Goal: Task Accomplishment & Management: Manage account settings

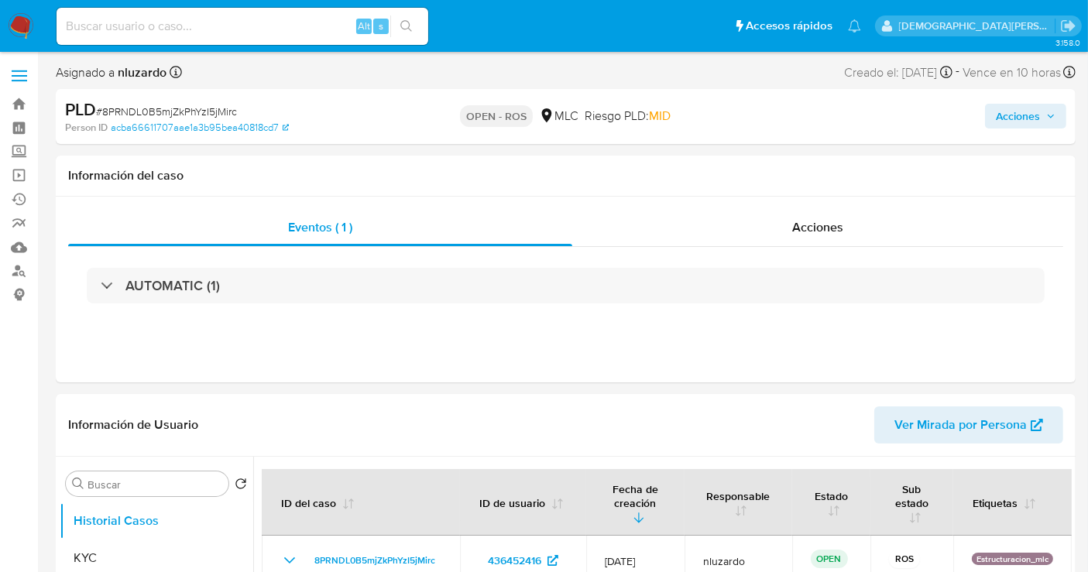
select select "10"
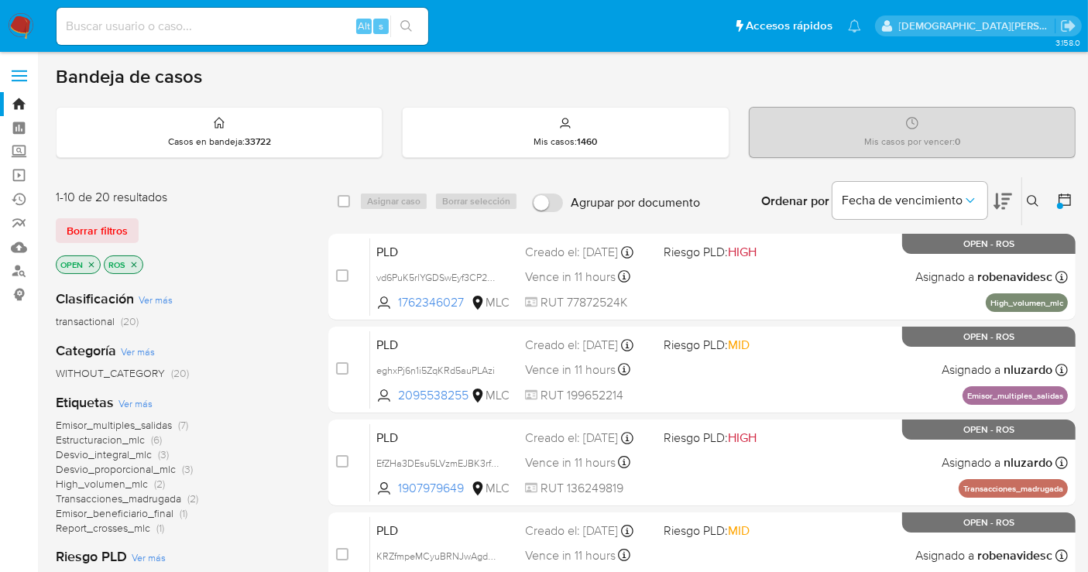
click at [1030, 201] on icon at bounding box center [1033, 201] width 12 height 12
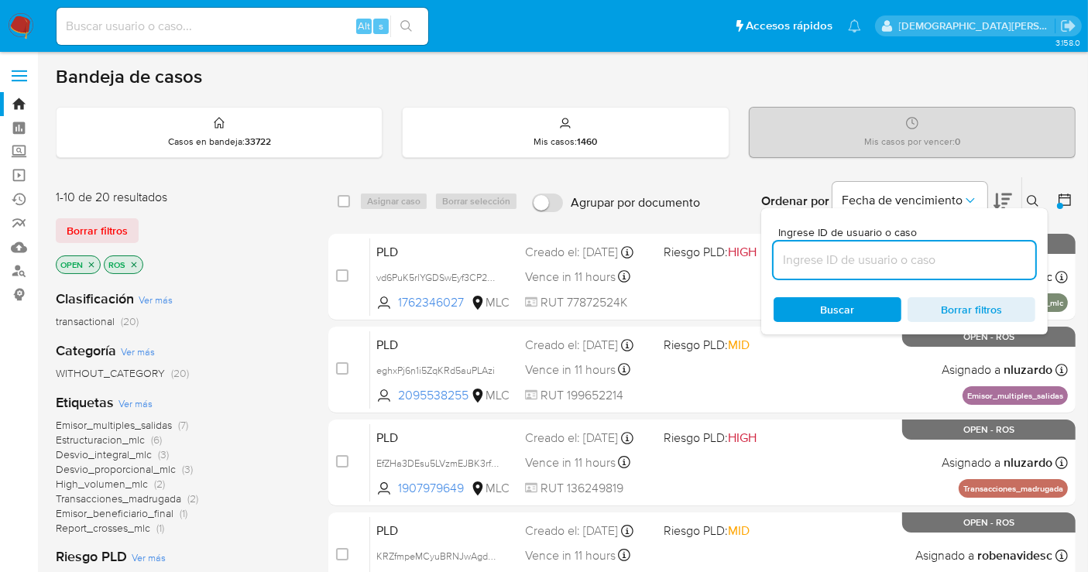
click at [937, 260] on input at bounding box center [904, 260] width 262 height 20
type input "8PRNDL0B5mjZkPhYzI5jMirc"
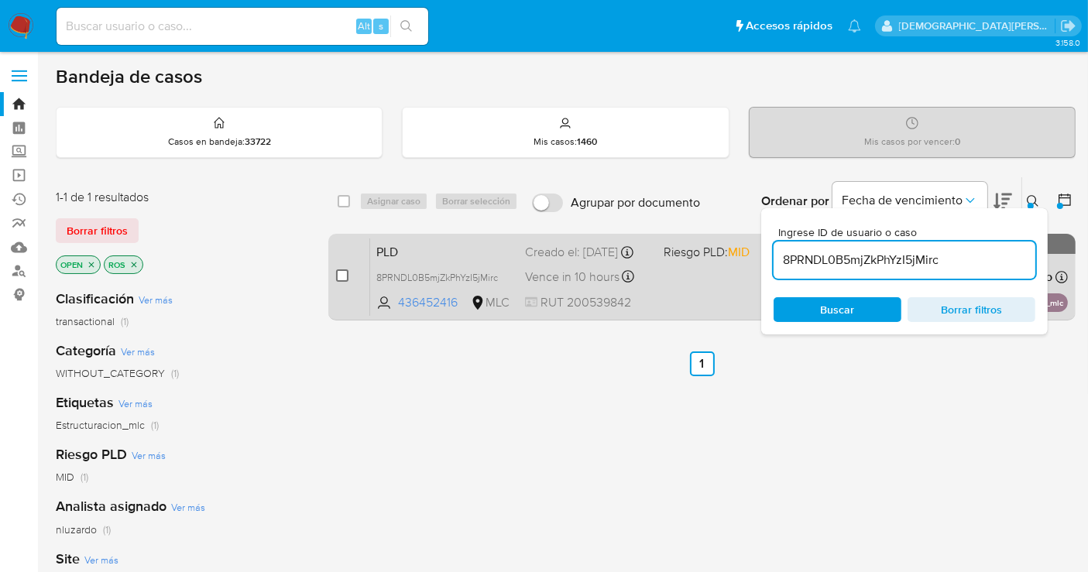
click at [339, 275] on input "checkbox" at bounding box center [342, 275] width 12 height 12
checkbox input "true"
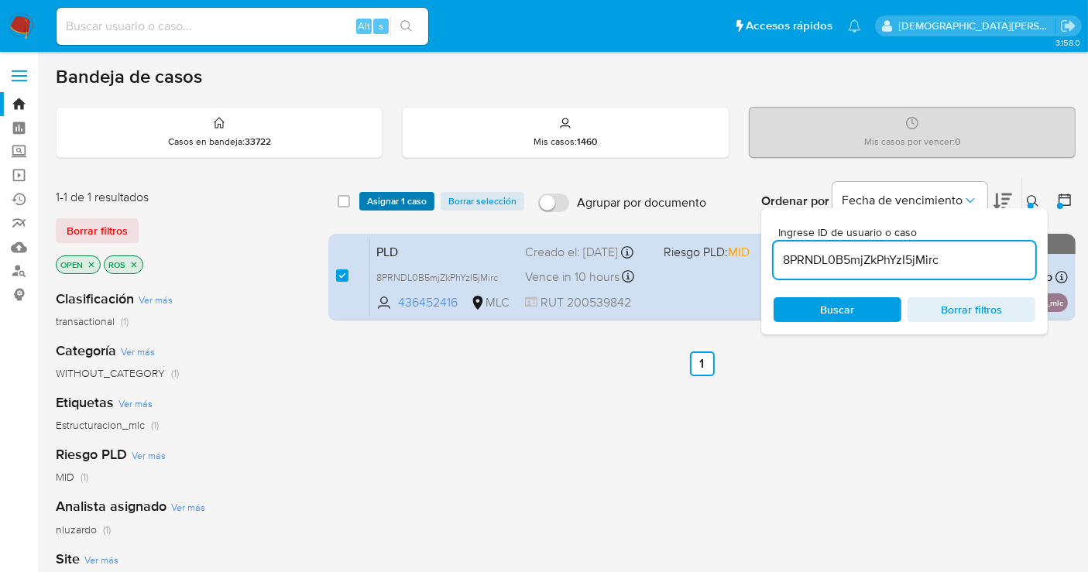
click at [408, 197] on span "Asignar 1 caso" at bounding box center [397, 201] width 60 height 15
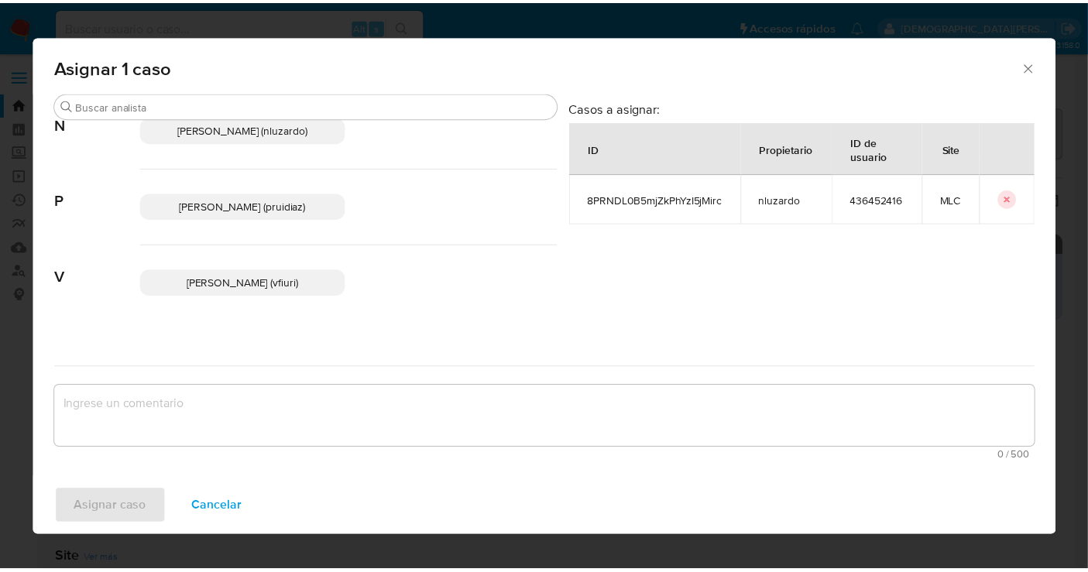
scroll to position [218, 0]
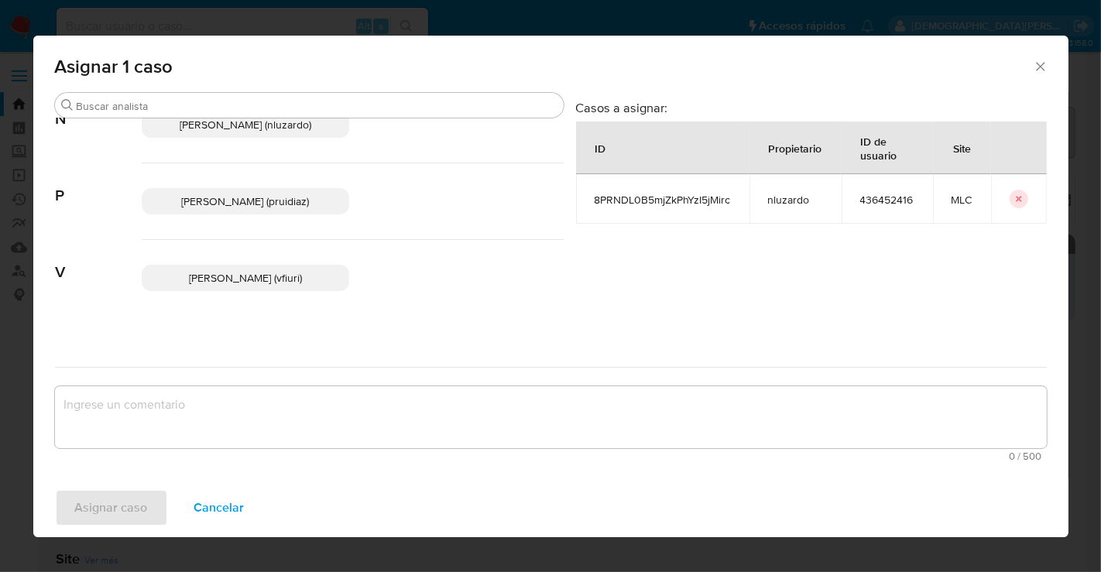
click at [314, 214] on p "Pablo Ruidiaz (pruidiaz)" at bounding box center [246, 201] width 208 height 26
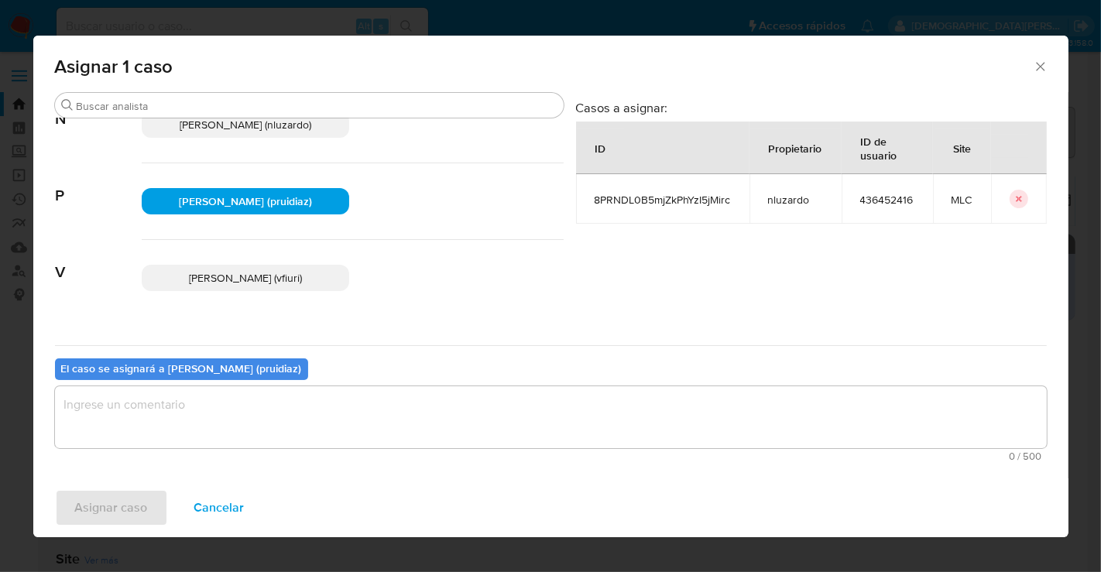
click at [279, 420] on textarea "assign-modal" at bounding box center [551, 417] width 992 height 62
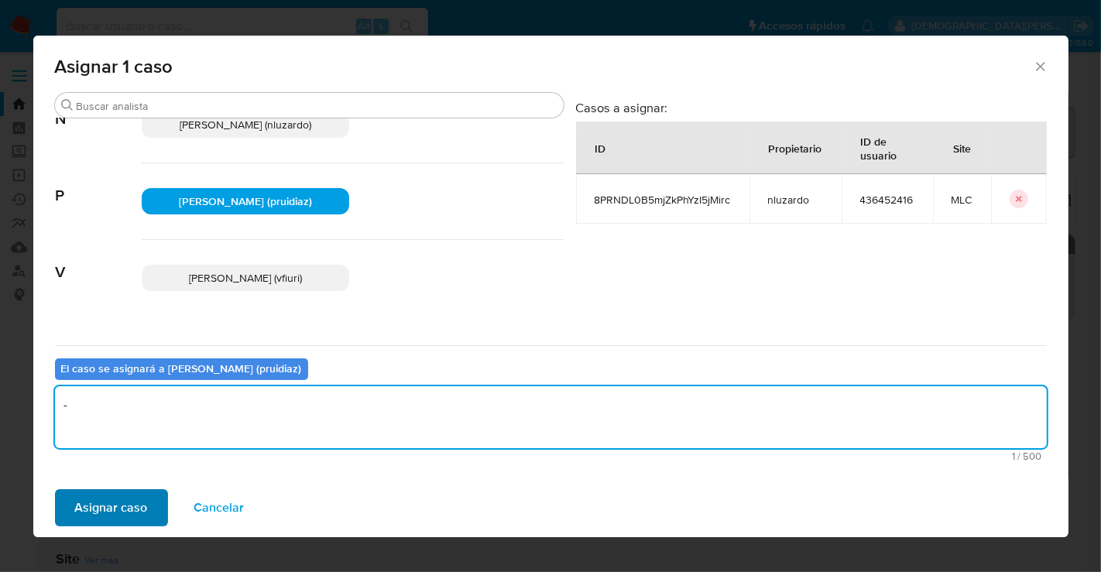
type textarea "-"
click at [126, 495] on span "Asignar caso" at bounding box center [111, 508] width 73 height 34
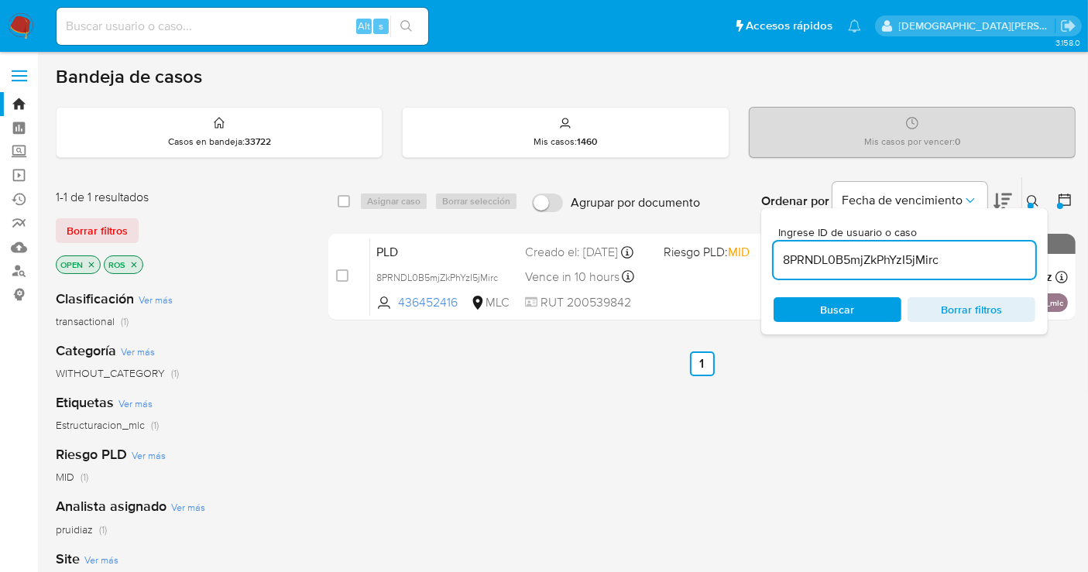
click at [937, 302] on span "Borrar filtros" at bounding box center [971, 310] width 106 height 22
click at [852, 304] on span "Buscar" at bounding box center [838, 309] width 34 height 25
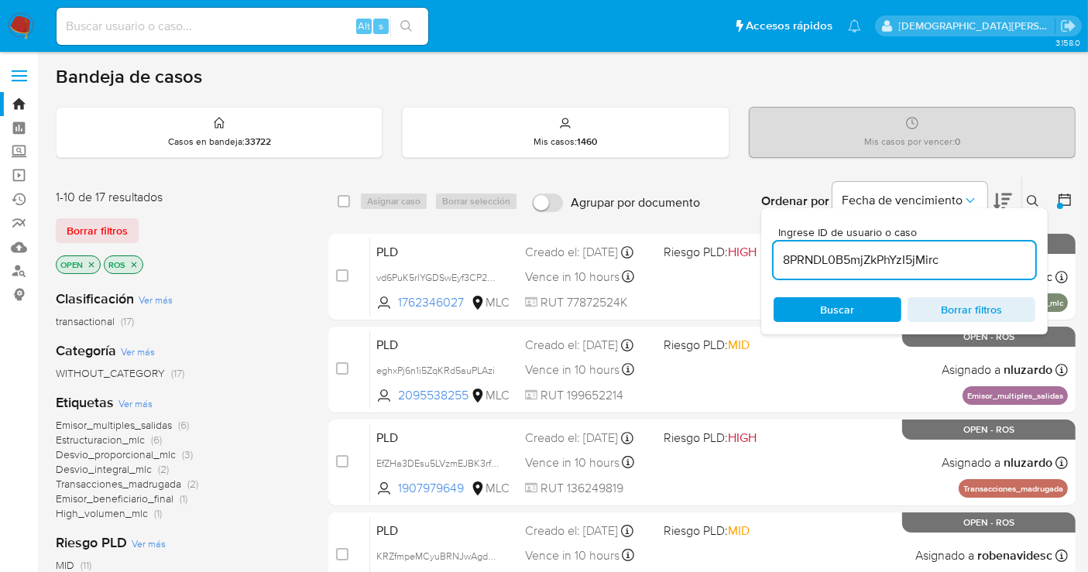
click at [137, 263] on icon "close-filter" at bounding box center [133, 264] width 9 height 9
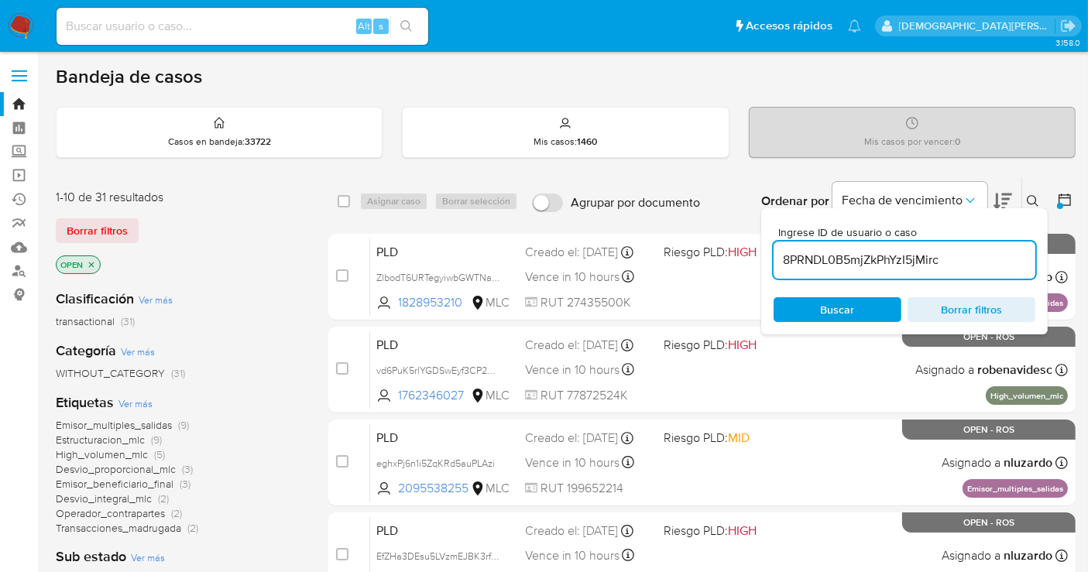
click at [87, 263] on icon "close-filter" at bounding box center [91, 264] width 9 height 9
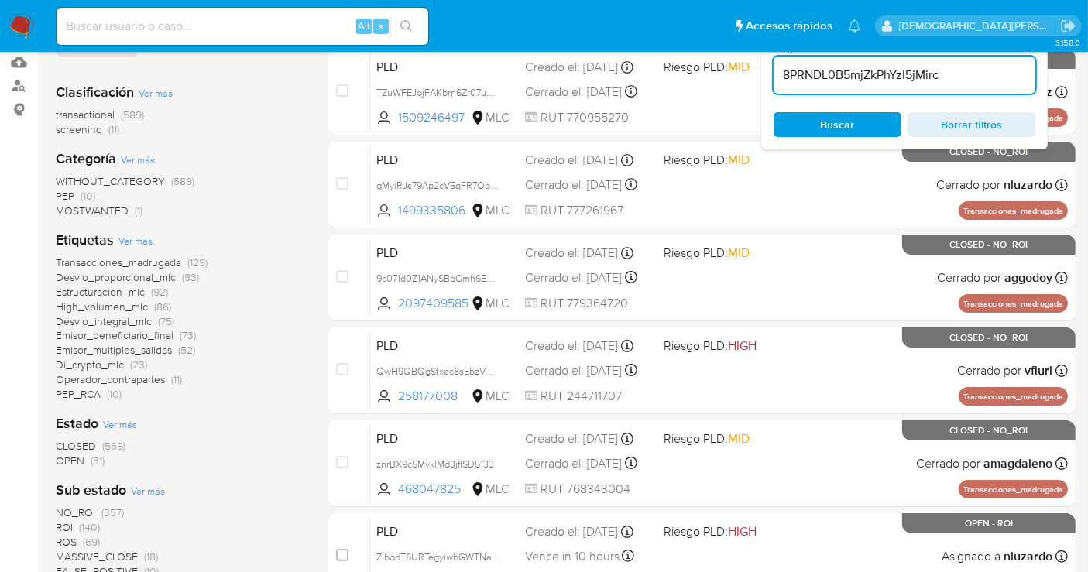
scroll to position [310, 0]
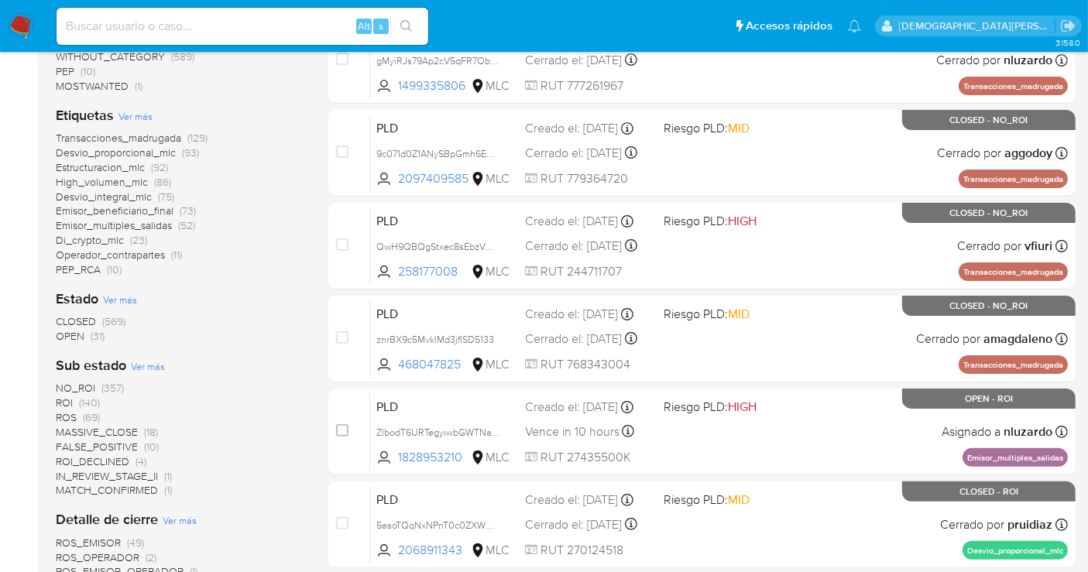
click at [75, 339] on span "OPEN" at bounding box center [70, 335] width 29 height 15
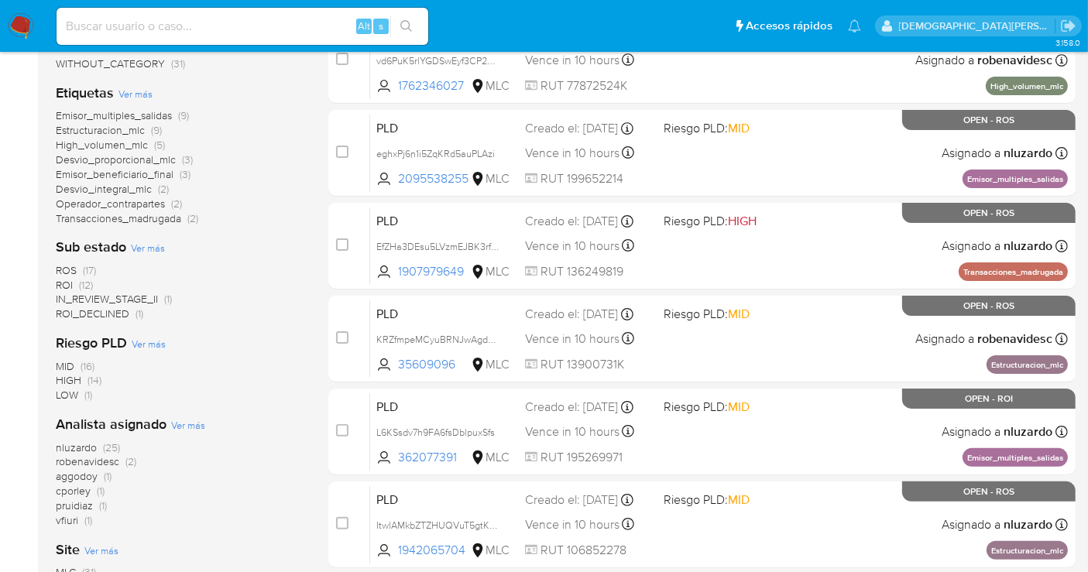
click at [75, 492] on span "cporley" at bounding box center [73, 490] width 35 height 15
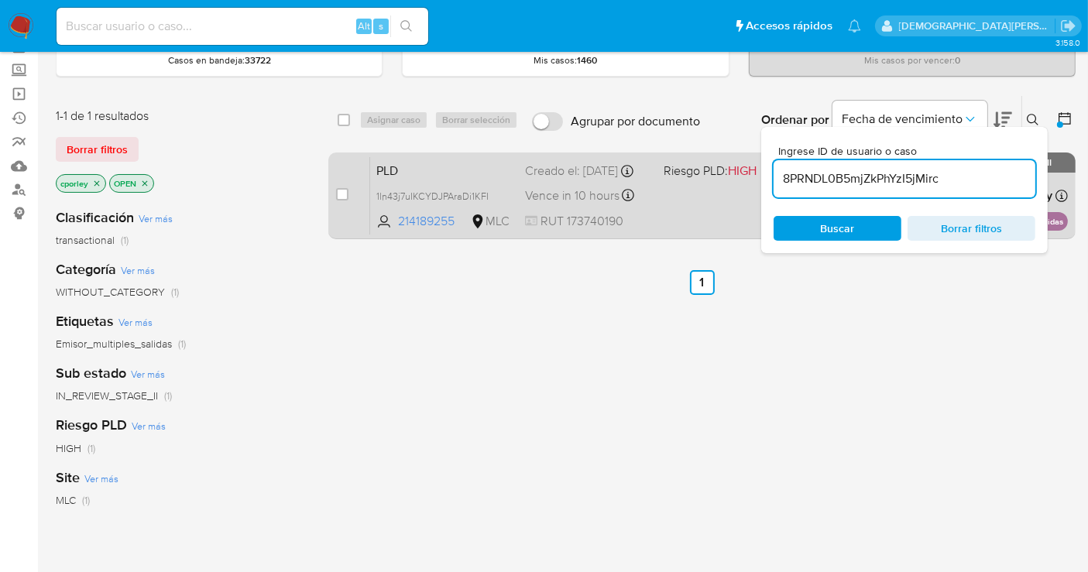
scroll to position [73, 0]
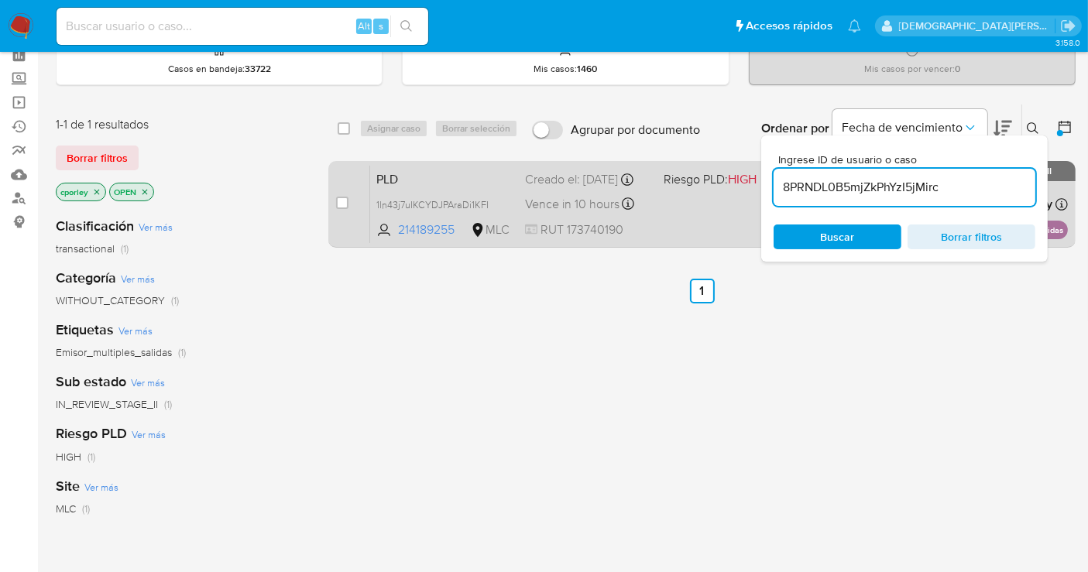
click at [499, 183] on span "PLD" at bounding box center [444, 178] width 136 height 20
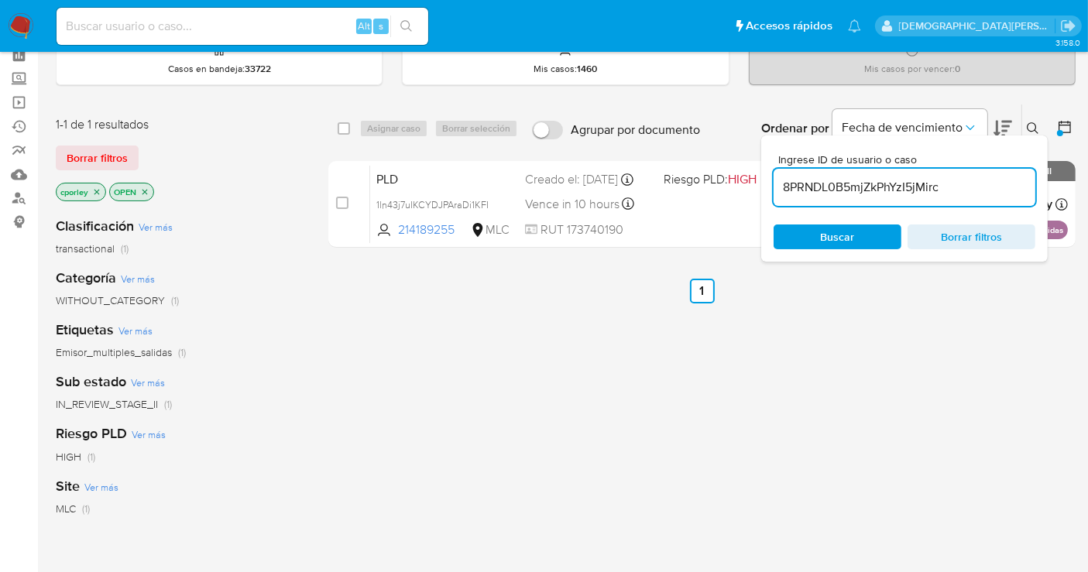
click at [96, 190] on icon "close-filter" at bounding box center [96, 191] width 5 height 5
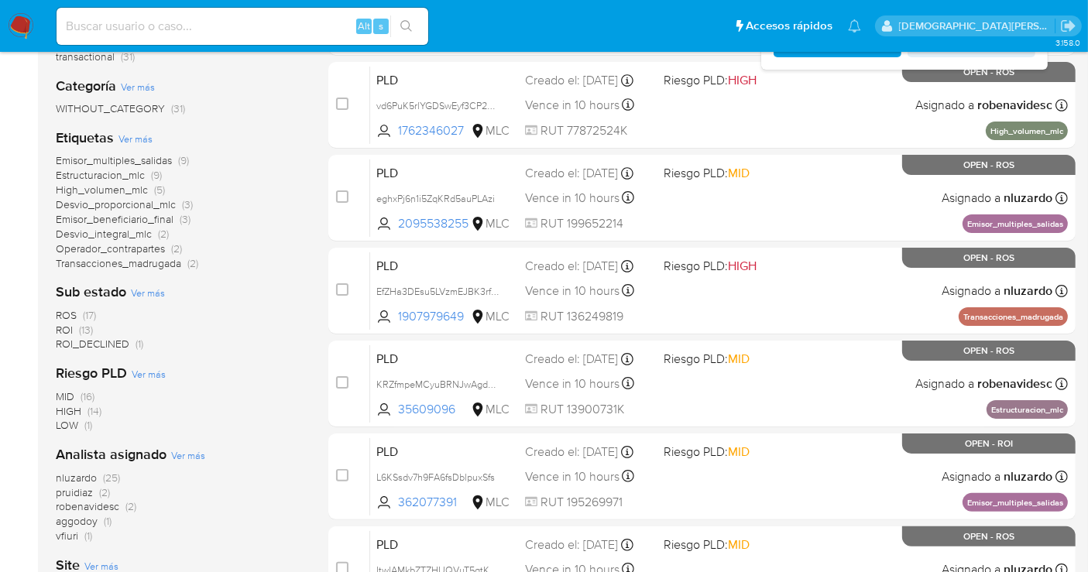
scroll to position [279, 0]
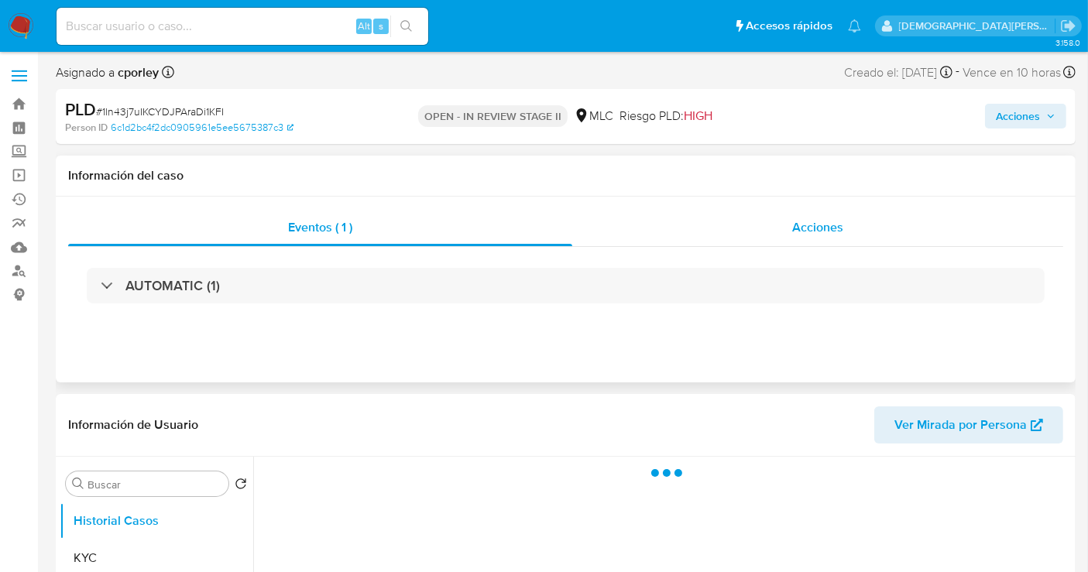
click at [751, 215] on div "Acciones" at bounding box center [817, 227] width 491 height 37
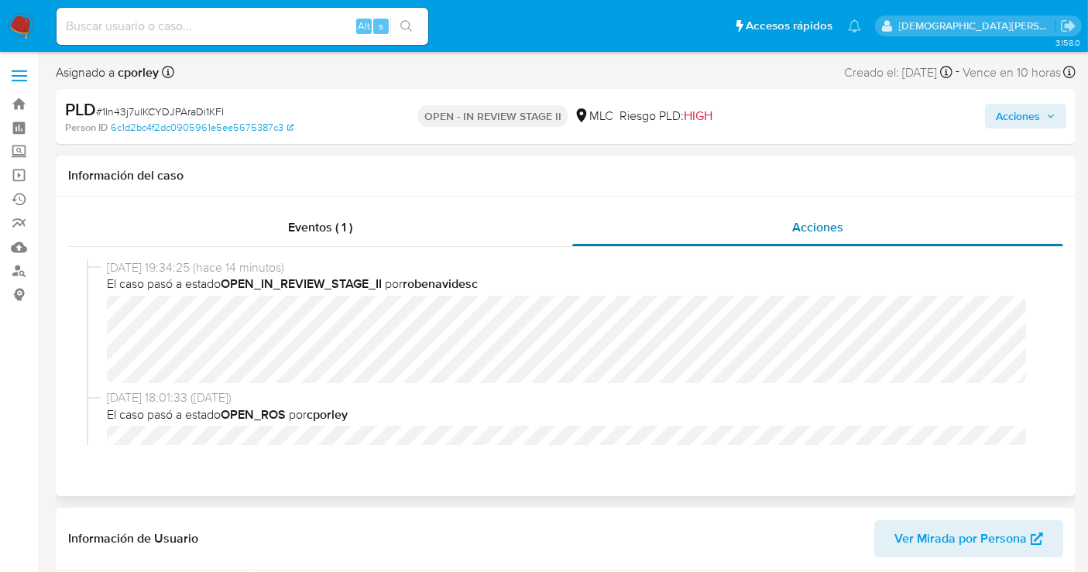
select select "10"
click at [990, 117] on span "Acciones" at bounding box center [1018, 116] width 44 height 25
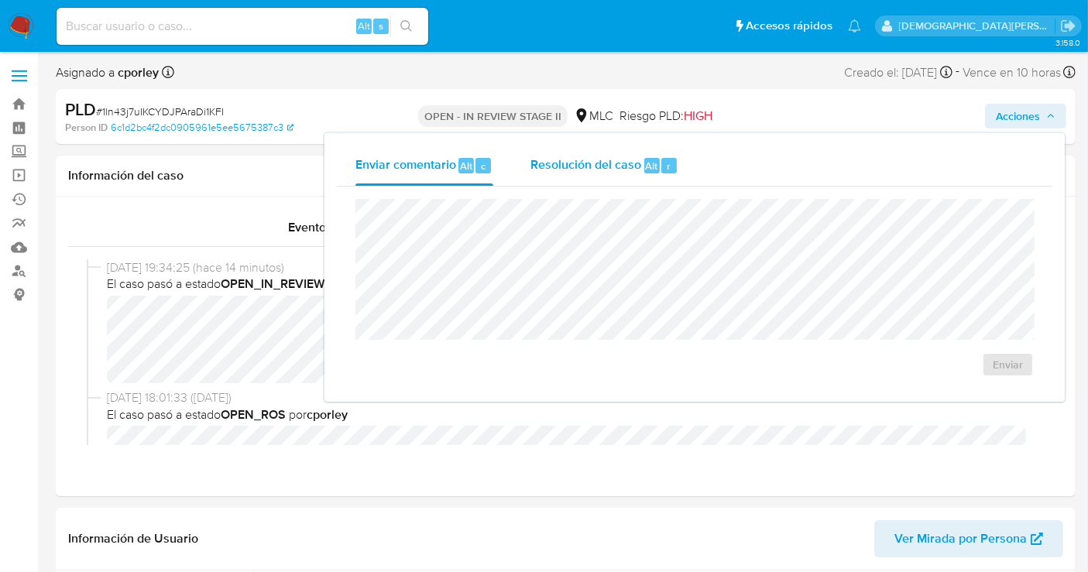
click at [636, 156] on span "Resolución del caso" at bounding box center [585, 165] width 111 height 18
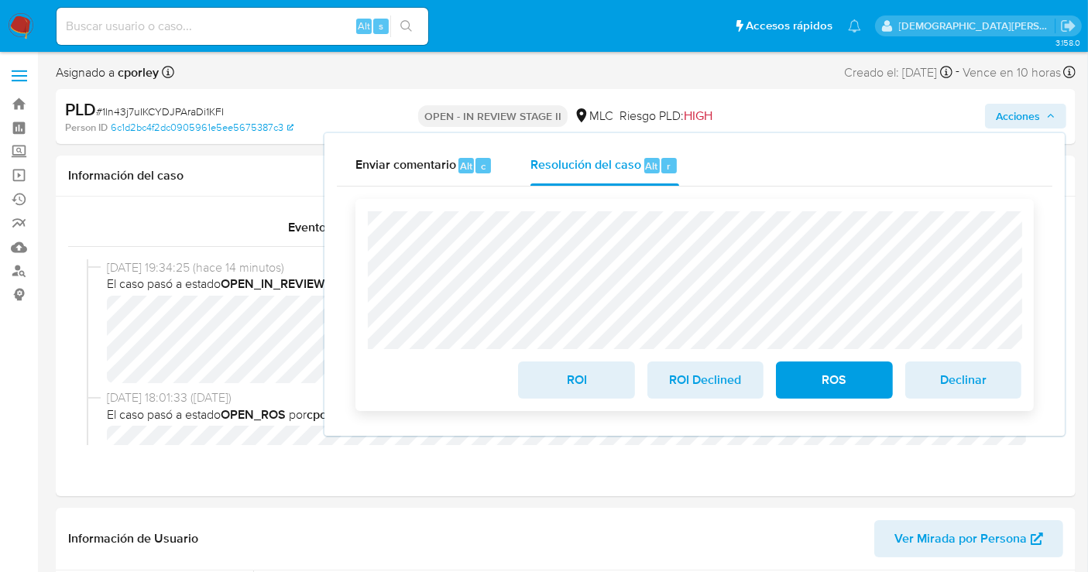
click at [550, 377] on span "ROI" at bounding box center [576, 380] width 76 height 34
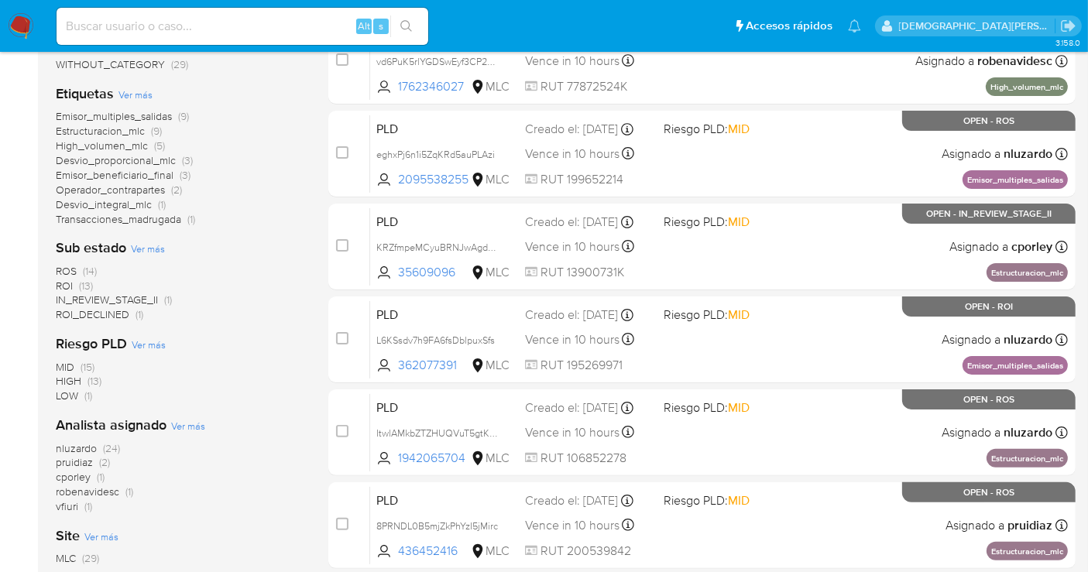
scroll to position [310, 0]
click at [116, 297] on span "IN_REVIEW_STAGE_II" at bounding box center [107, 298] width 102 height 15
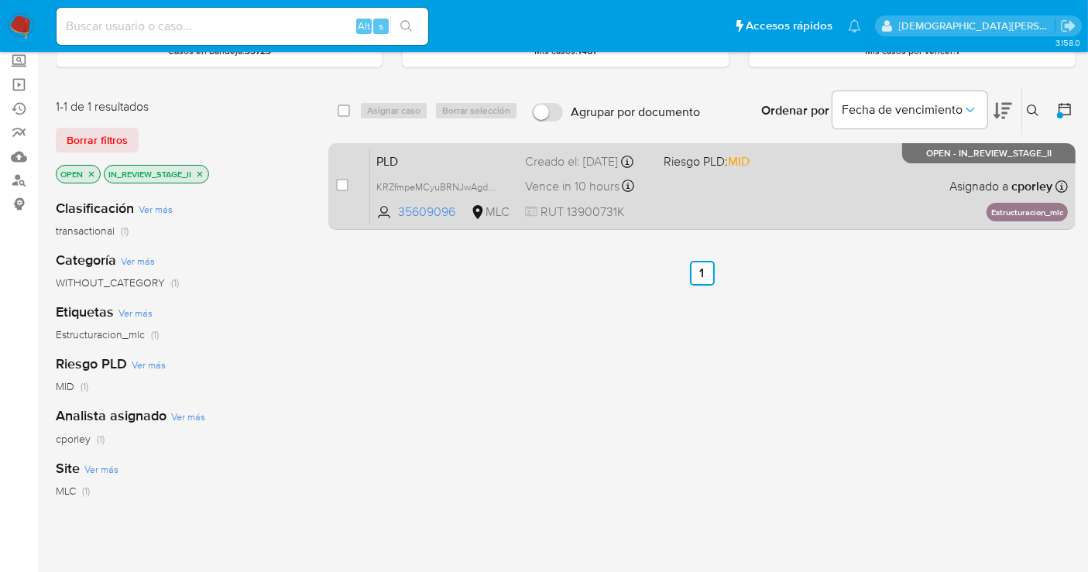
scroll to position [85, 0]
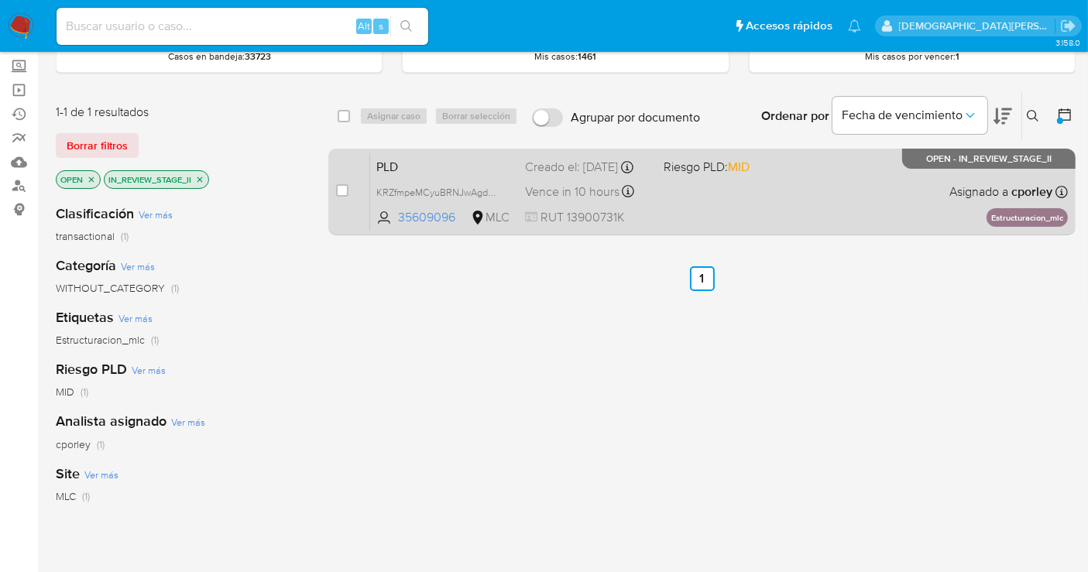
click at [739, 212] on div "PLD KRZfmpeMCyuBRNJwAgdOcQMq 35609096 MLC Riesgo PLD: MID Creado el: 12/06/2025…" at bounding box center [719, 192] width 698 height 78
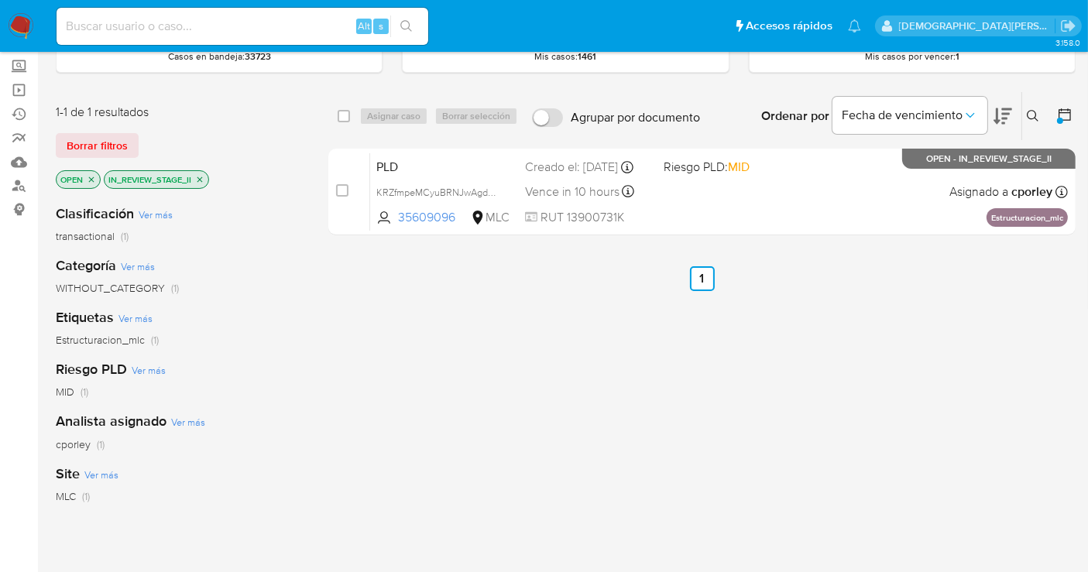
click at [204, 179] on icon "close-filter" at bounding box center [199, 179] width 9 height 9
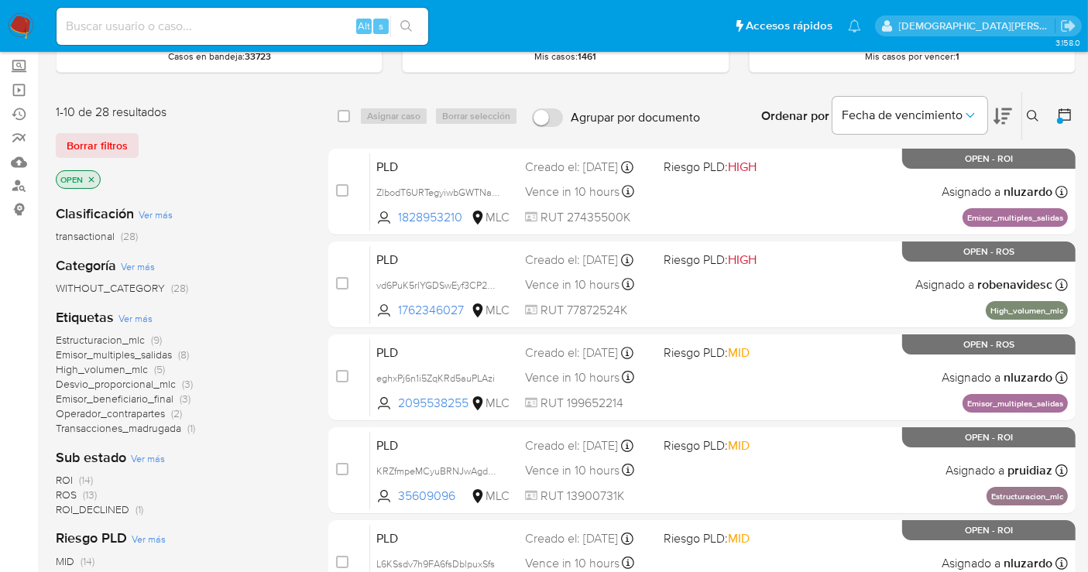
click at [66, 492] on span "ROS" at bounding box center [66, 494] width 21 height 15
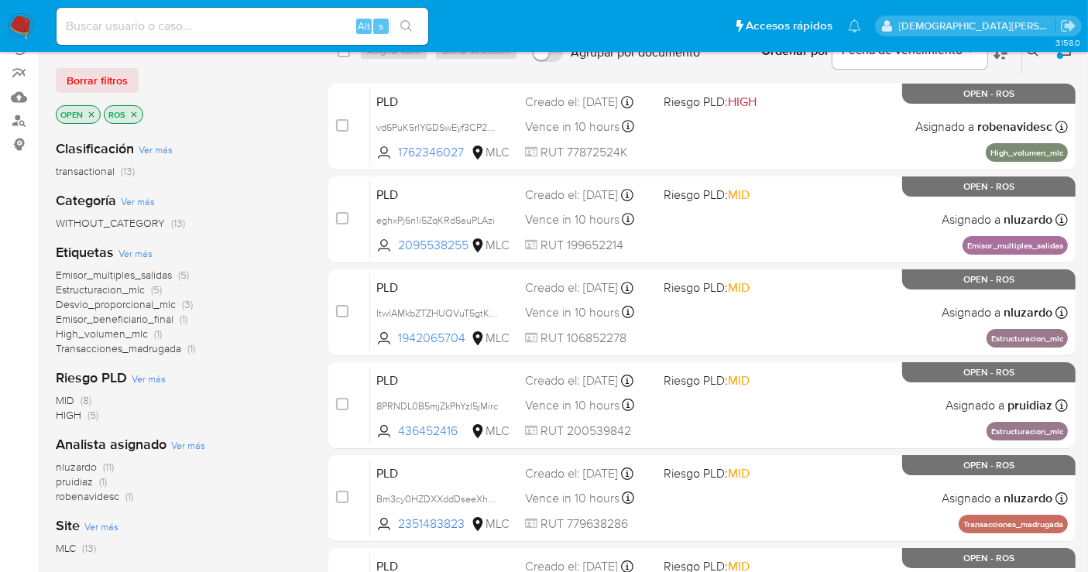
scroll to position [154, 0]
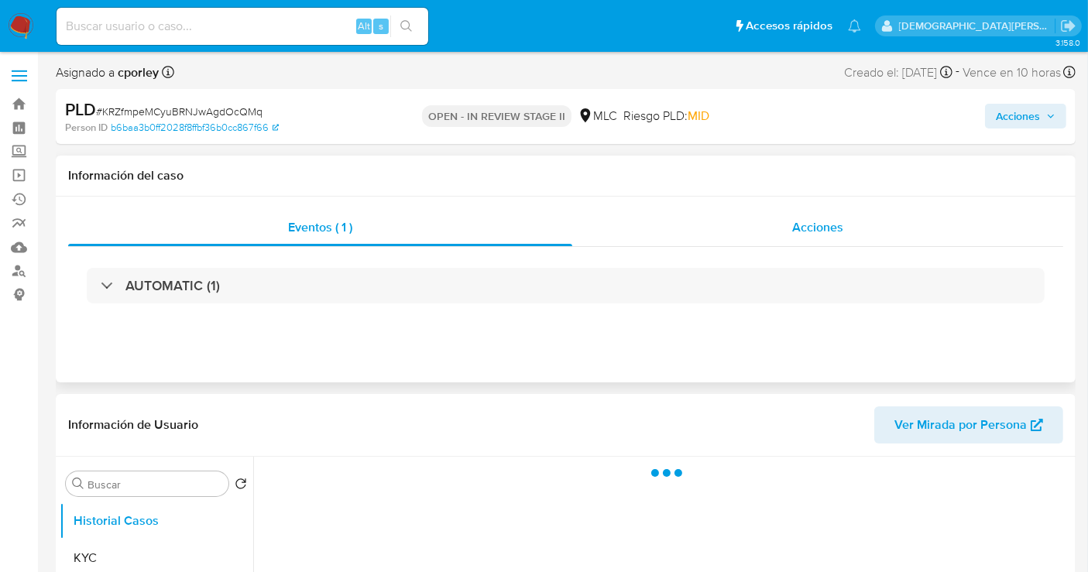
click at [812, 229] on span "Acciones" at bounding box center [817, 227] width 51 height 18
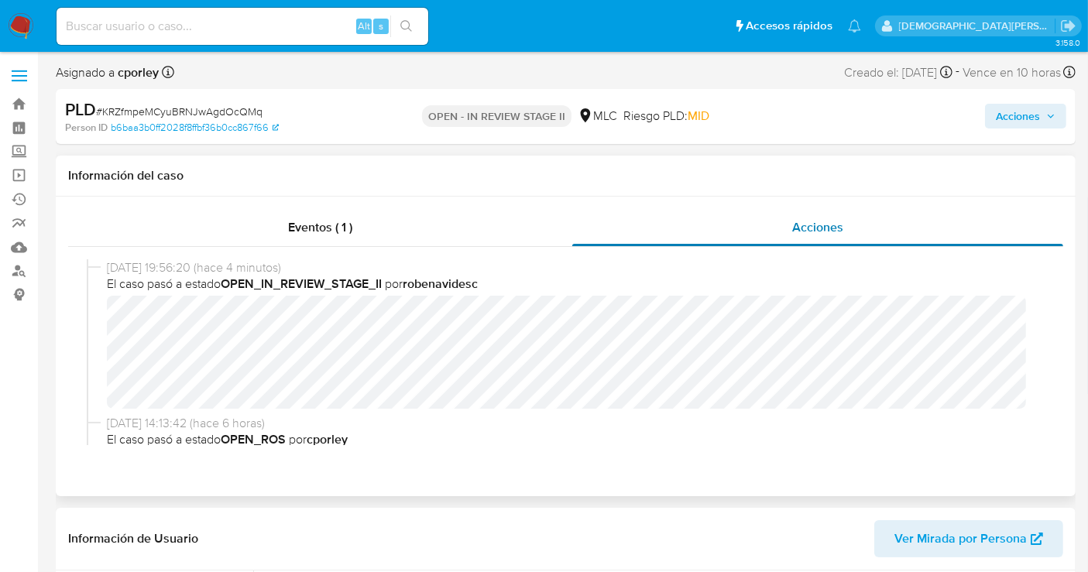
select select "10"
click at [1004, 118] on span "Acciones" at bounding box center [1018, 116] width 44 height 25
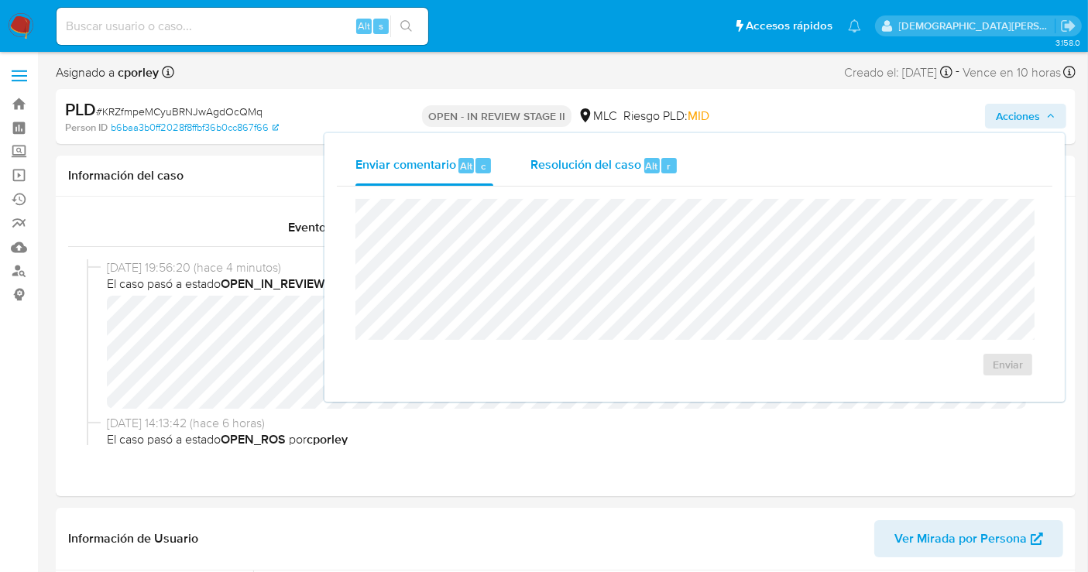
click at [554, 165] on span "Resolución del caso" at bounding box center [585, 165] width 111 height 18
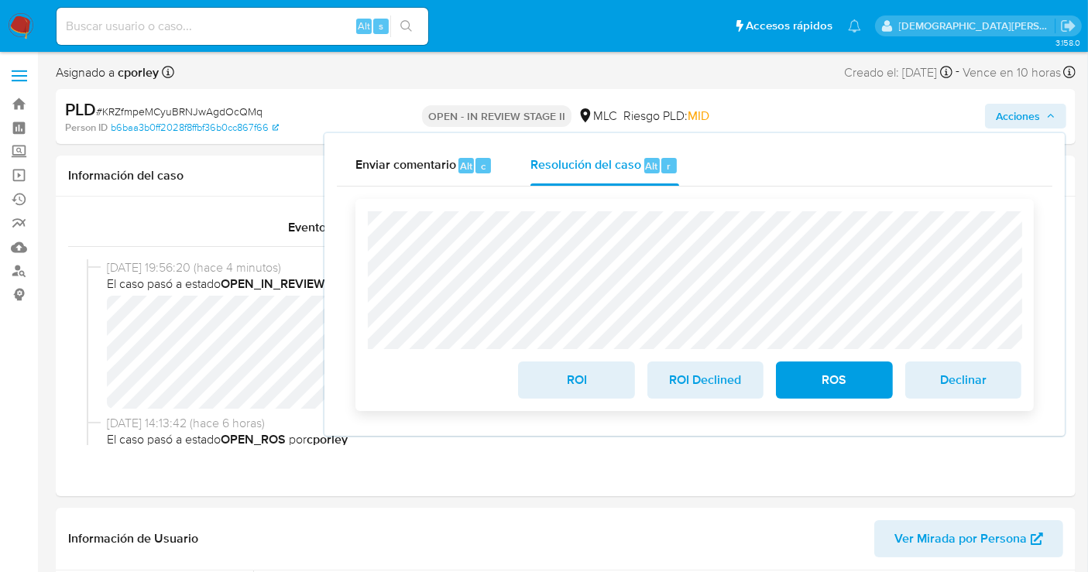
click at [558, 386] on span "ROI" at bounding box center [576, 380] width 76 height 34
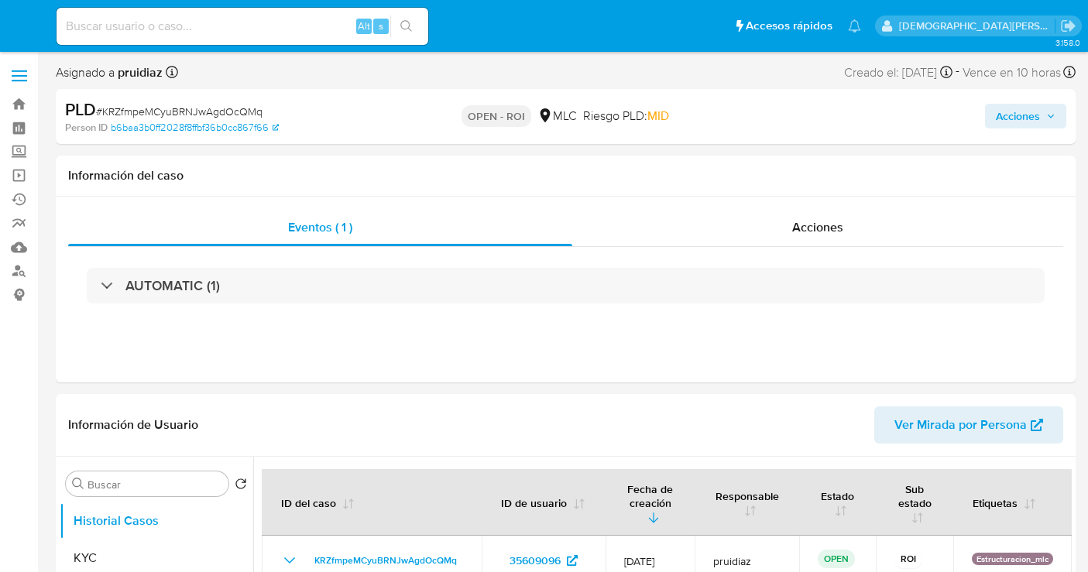
select select "10"
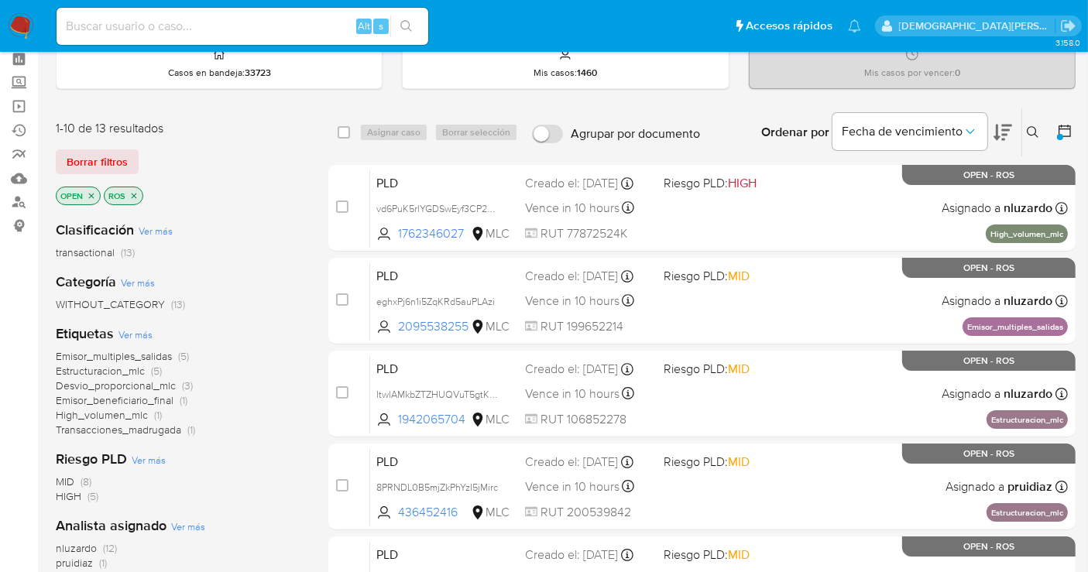
scroll to position [68, 0]
click at [135, 189] on p "ROS" at bounding box center [124, 196] width 38 height 17
click at [135, 192] on icon "close-filter" at bounding box center [133, 196] width 9 height 9
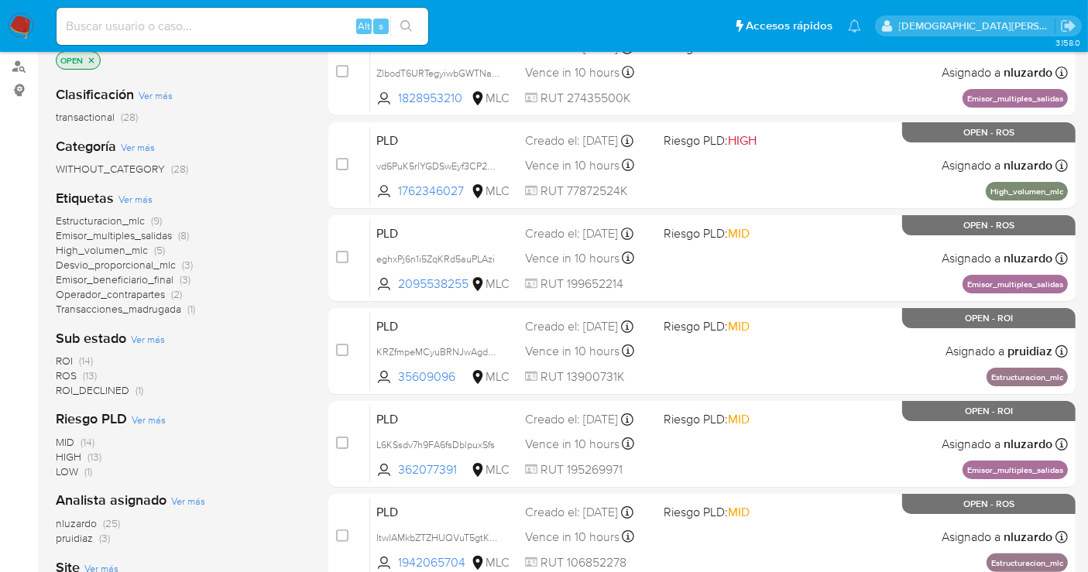
scroll to position [206, 0]
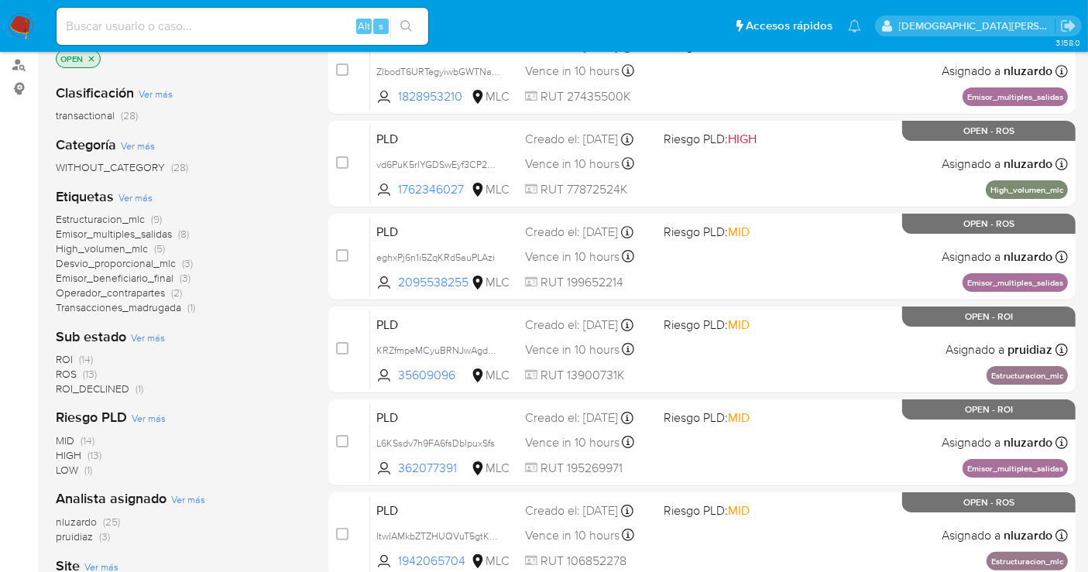
click at [75, 352] on span "ROI (14)" at bounding box center [74, 359] width 37 height 15
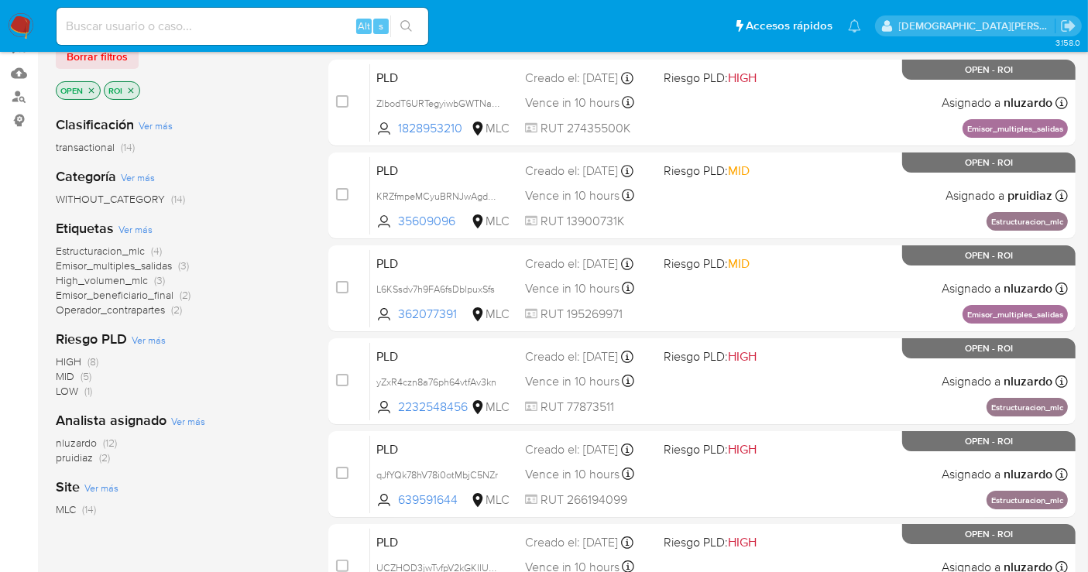
scroll to position [172, 0]
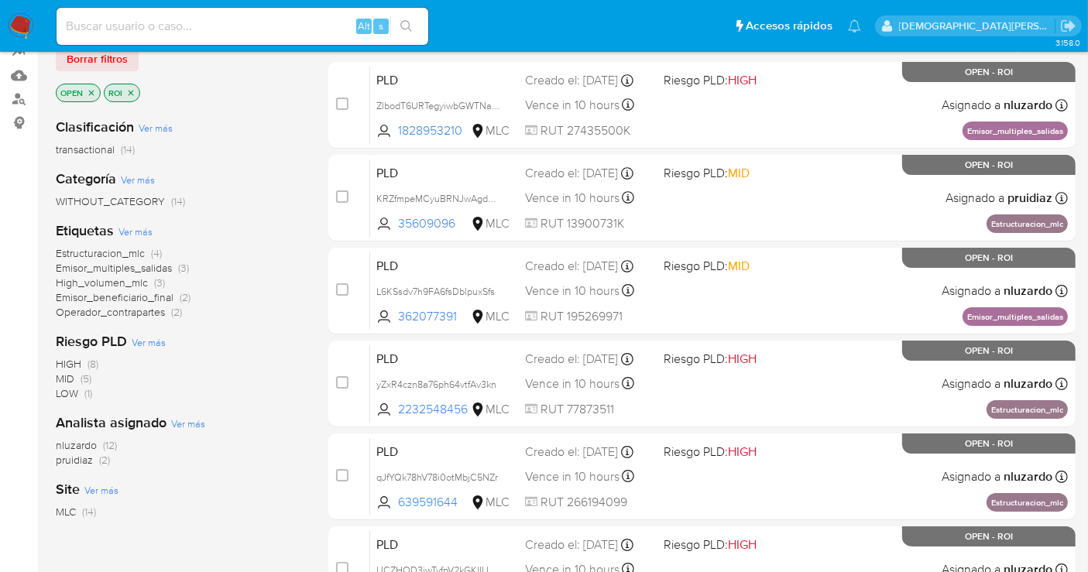
click at [132, 91] on icon "close-filter" at bounding box center [130, 92] width 9 height 9
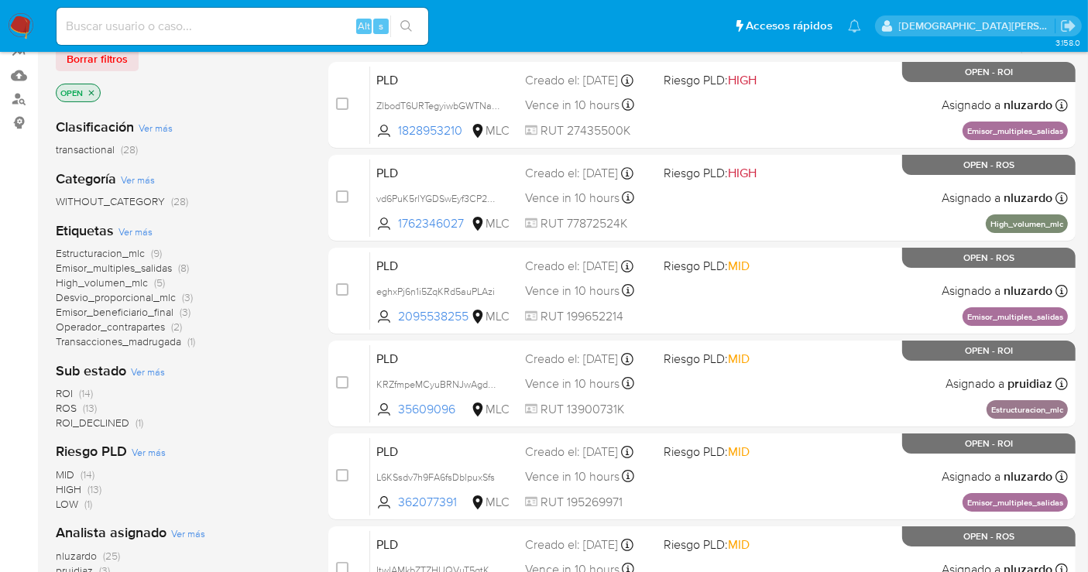
click at [90, 91] on icon "close-filter" at bounding box center [91, 92] width 5 height 5
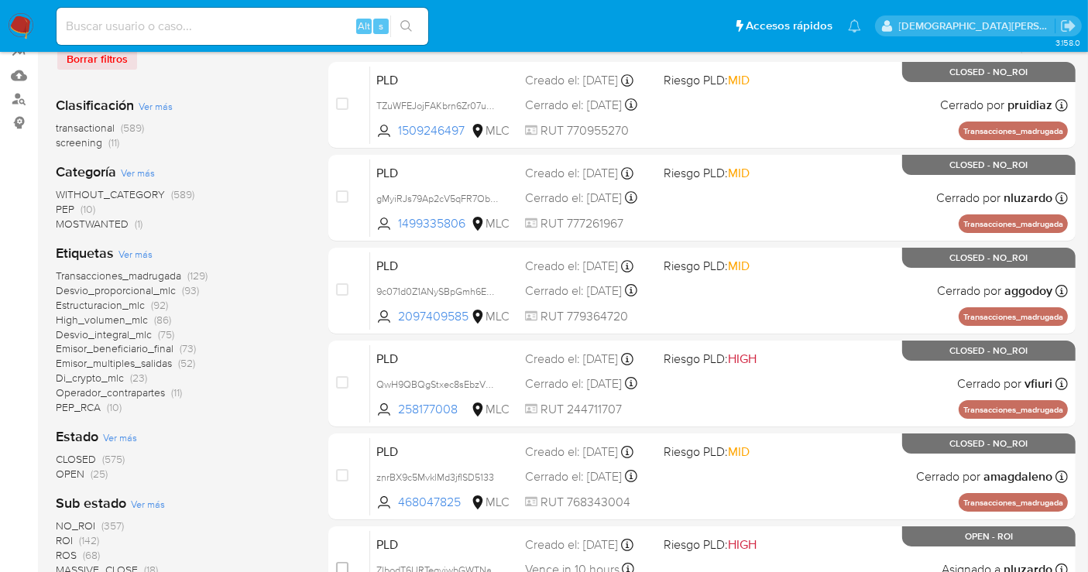
click at [68, 475] on span "OPEN" at bounding box center [70, 473] width 29 height 15
